Goal: Navigation & Orientation: Go to known website

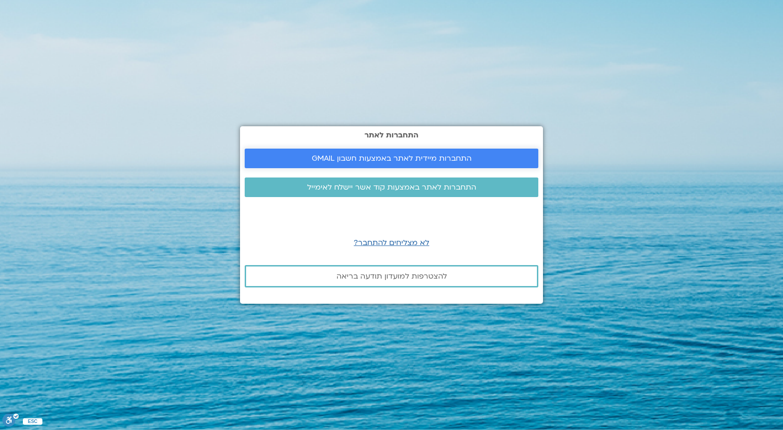
click at [332, 154] on span "התחברות מיידית לאתר באמצעות חשבון GMAIL" at bounding box center [392, 158] width 160 height 8
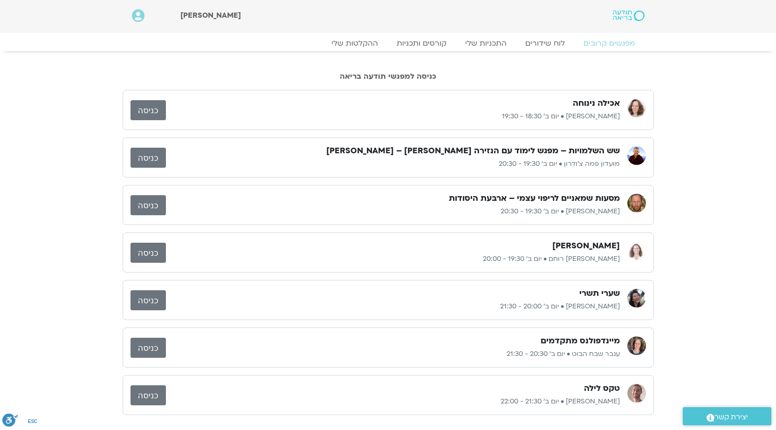
click at [142, 155] on link "כניסה" at bounding box center [148, 158] width 35 height 20
